Goal: Information Seeking & Learning: Learn about a topic

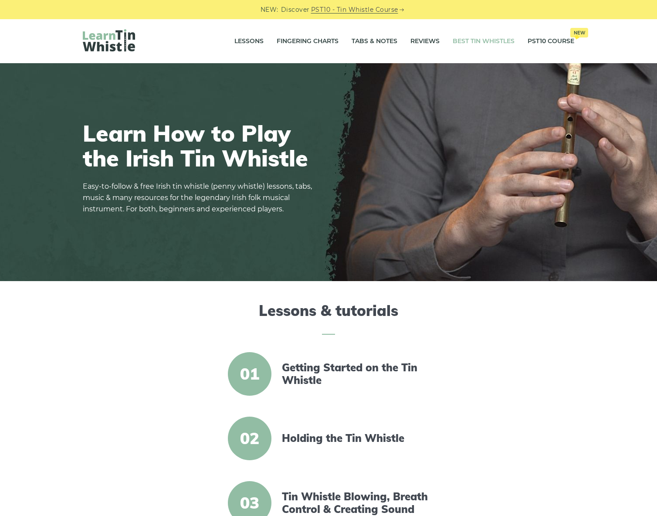
click at [491, 39] on link "Best Tin Whistles" at bounding box center [484, 42] width 62 height 22
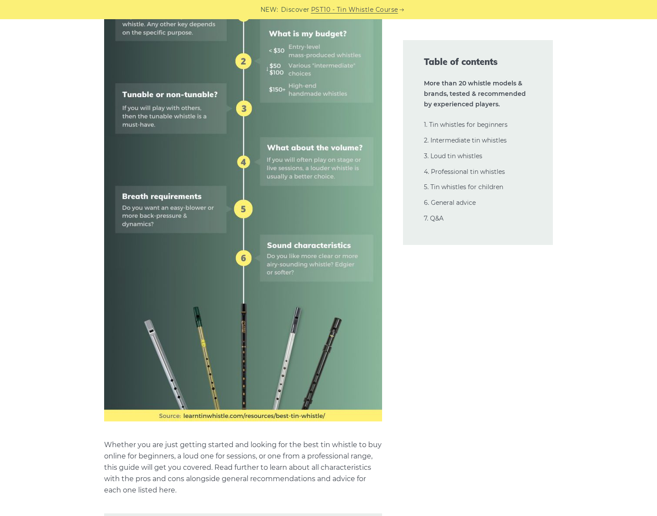
scroll to position [697, 0]
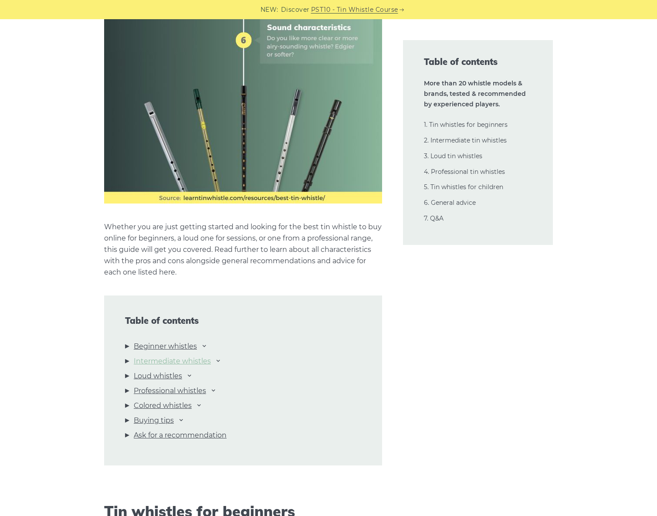
click at [191, 363] on link "Intermediate whistles" at bounding box center [172, 361] width 77 height 11
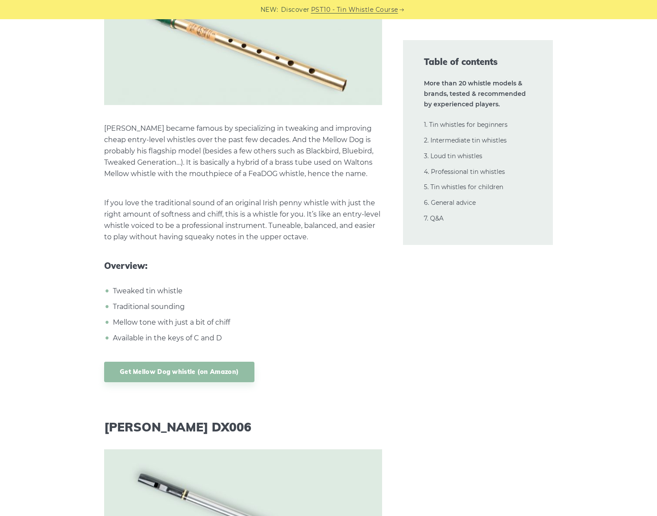
scroll to position [7619, 0]
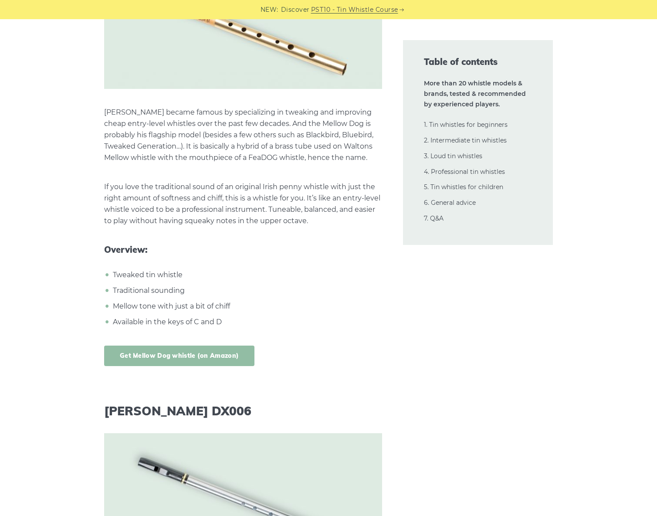
click at [178, 346] on link "Get Mellow Dog whistle (on Amazon)" at bounding box center [179, 356] width 150 height 20
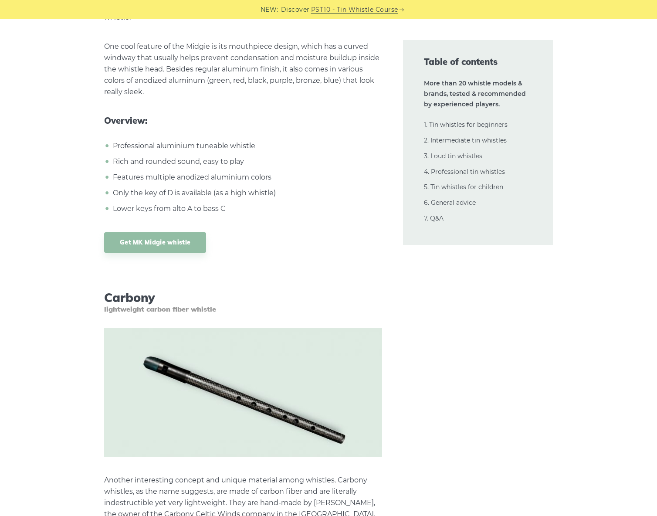
scroll to position [14112, 0]
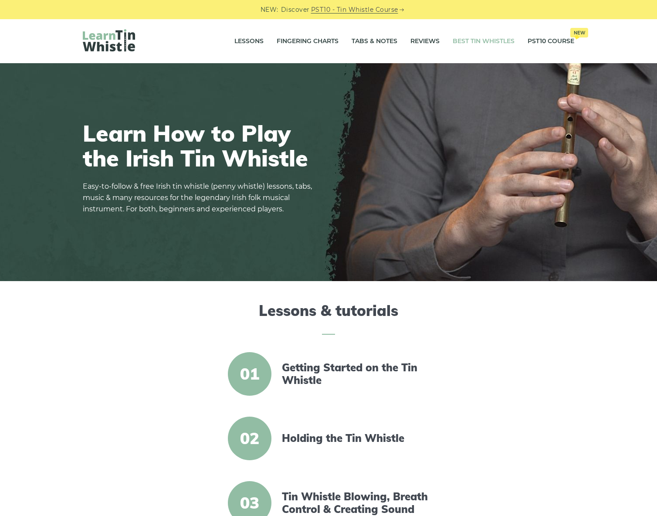
click at [466, 43] on link "Best Tin Whistles" at bounding box center [484, 42] width 62 height 22
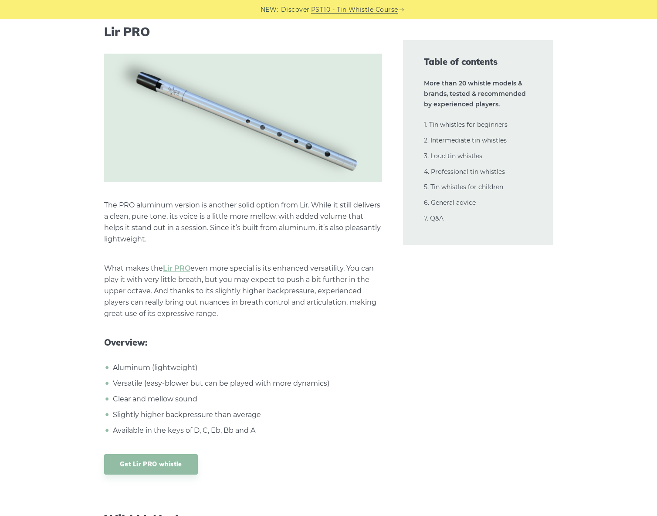
scroll to position [6580, 0]
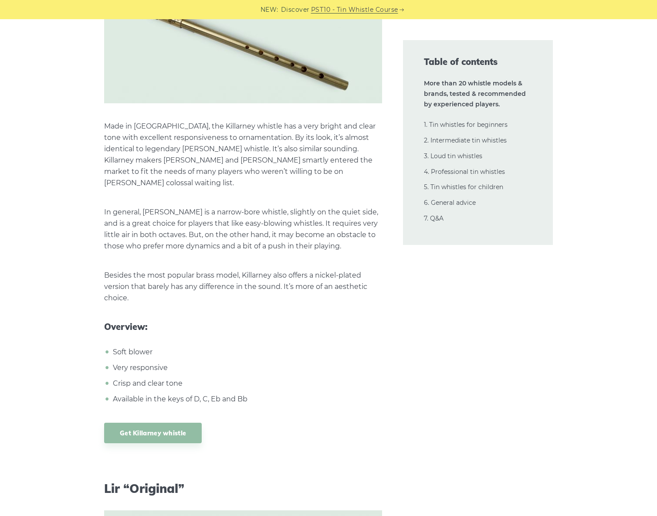
scroll to position [5665, 0]
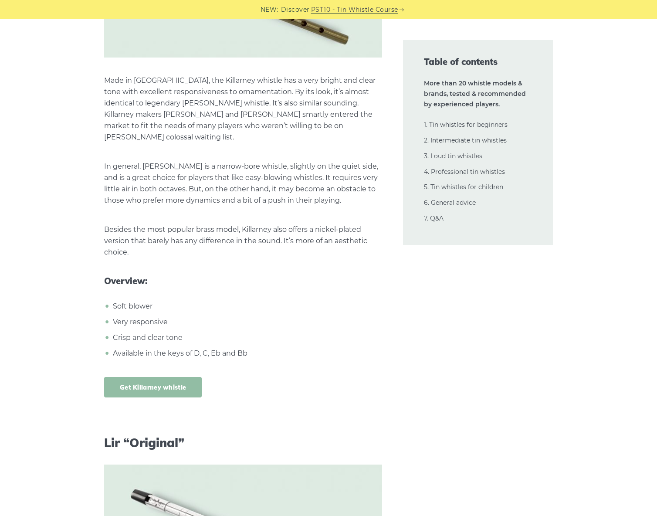
click at [156, 377] on link "Get Killarney whistle" at bounding box center [153, 387] width 98 height 20
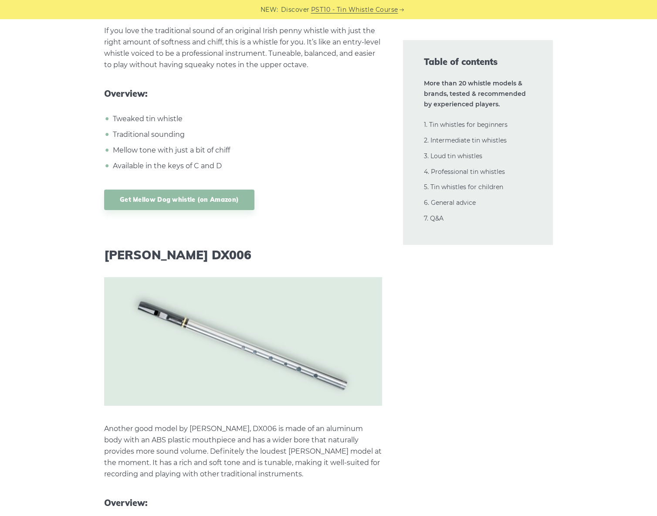
scroll to position [7858, 0]
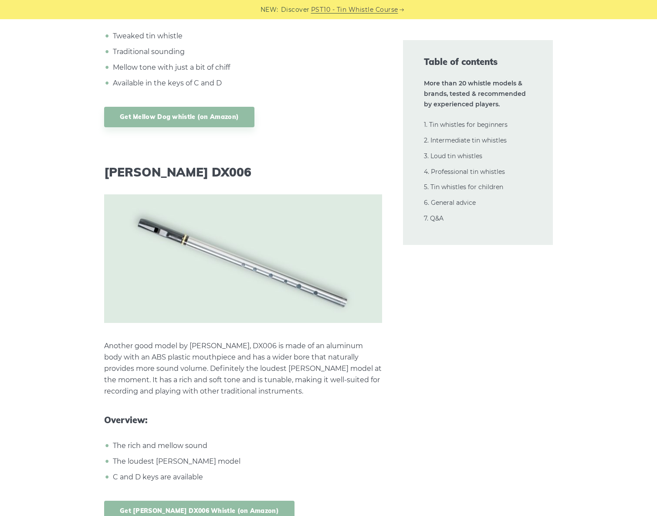
click at [195, 501] on link "Get Dixon DX006 Whistle (on Amazon)" at bounding box center [199, 511] width 190 height 20
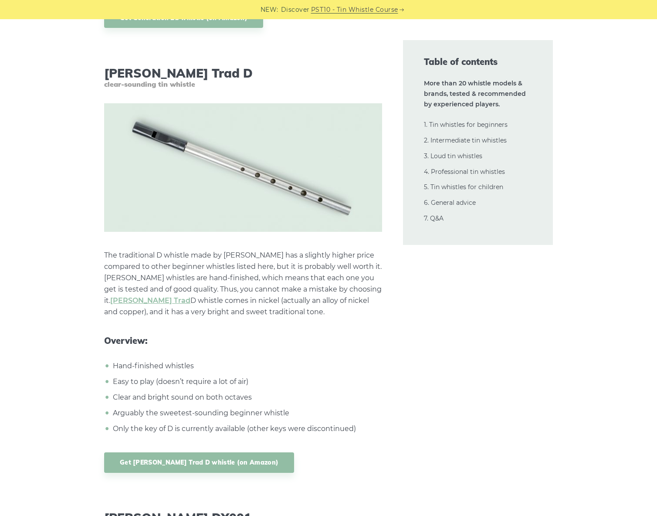
scroll to position [3848, 0]
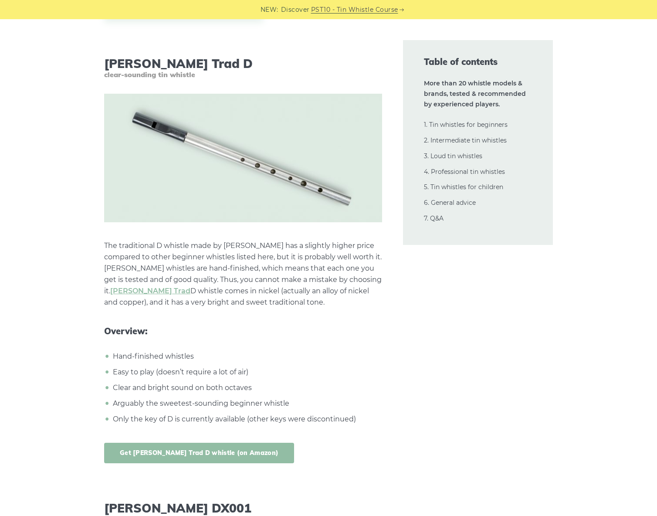
click at [181, 443] on link "Get Dixon Trad D whistle (on Amazon)" at bounding box center [199, 453] width 190 height 20
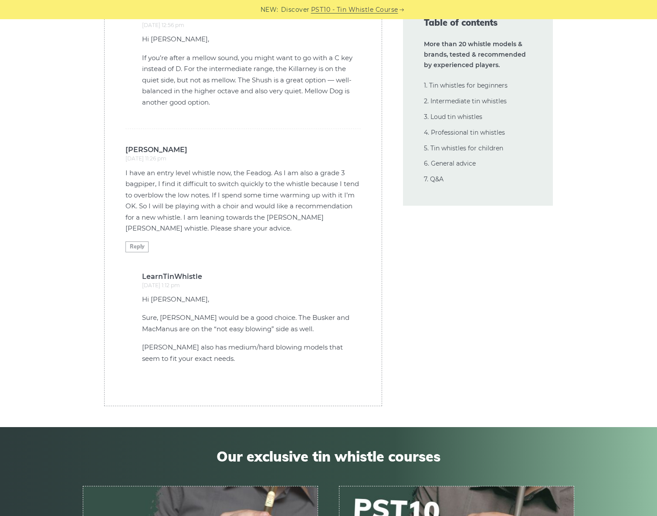
scroll to position [2636, 0]
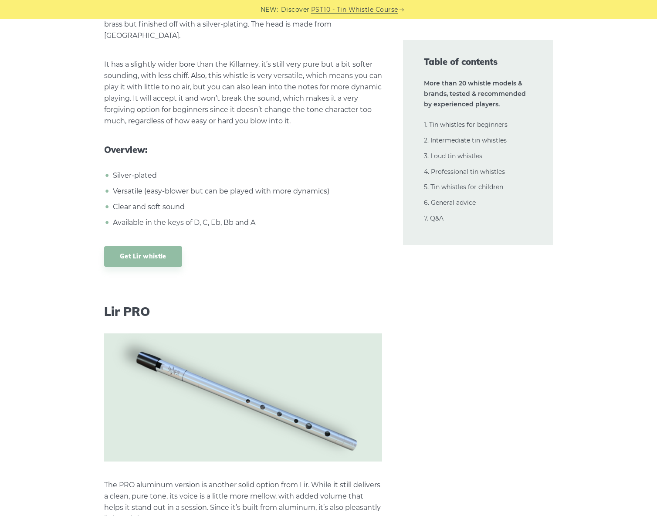
scroll to position [6477, 0]
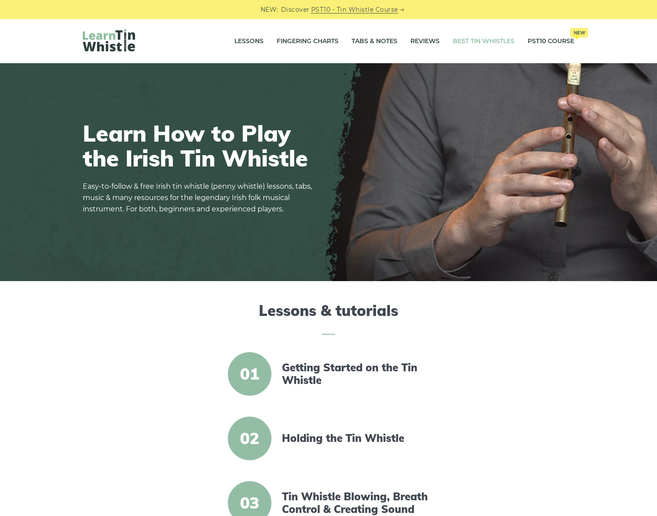
click at [495, 38] on link "Best Tin Whistles" at bounding box center [484, 42] width 62 height 22
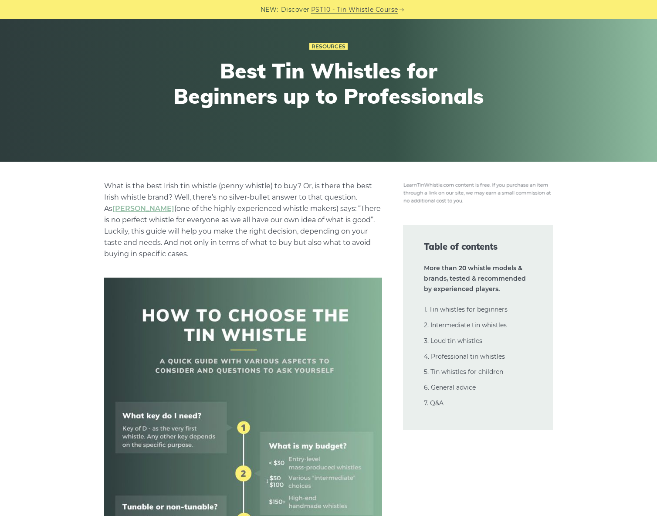
scroll to position [218, 0]
